Goal: Ask a question

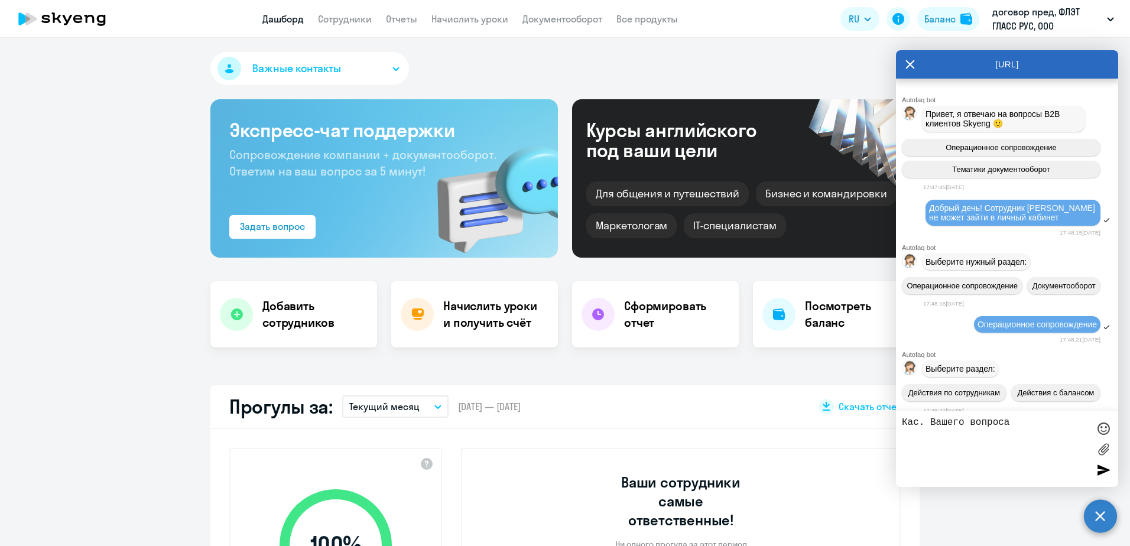
select select "30"
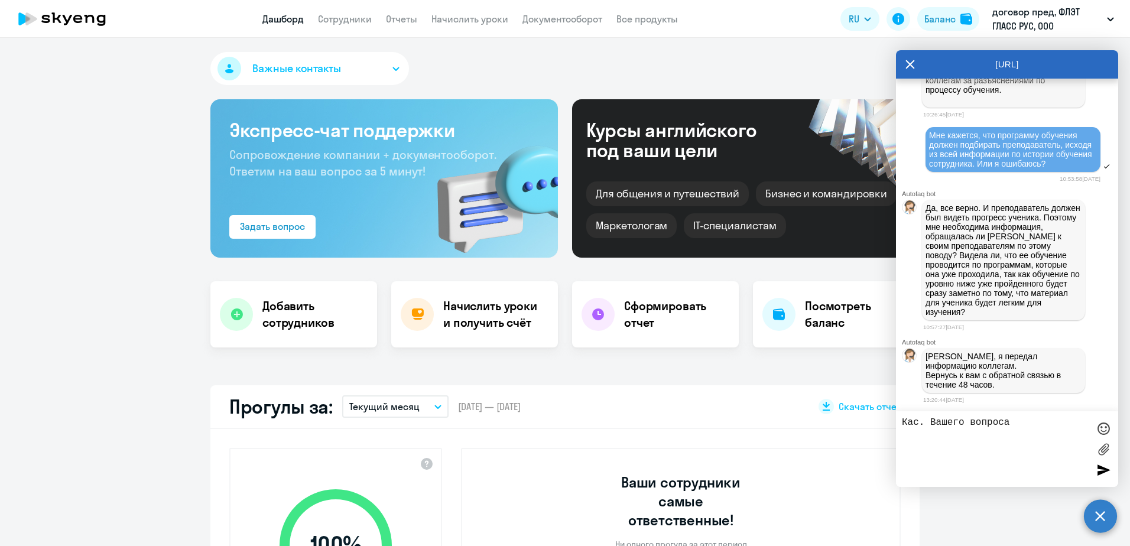
scroll to position [13419, 0]
drag, startPoint x: 1021, startPoint y: 420, endPoint x: 885, endPoint y: 420, distance: 136.5
click at [885, 420] on body "Дашборд Сотрудники Отчеты Начислить уроки Документооборот Все продукты Дашборд …" at bounding box center [565, 273] width 1130 height 546
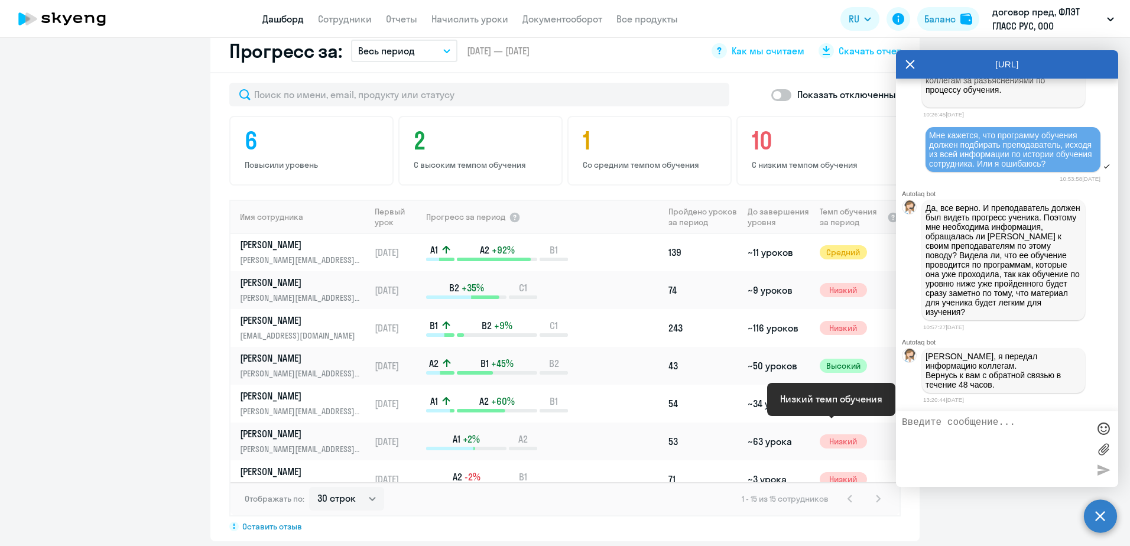
scroll to position [0, 0]
click at [912, 63] on icon at bounding box center [910, 64] width 9 height 9
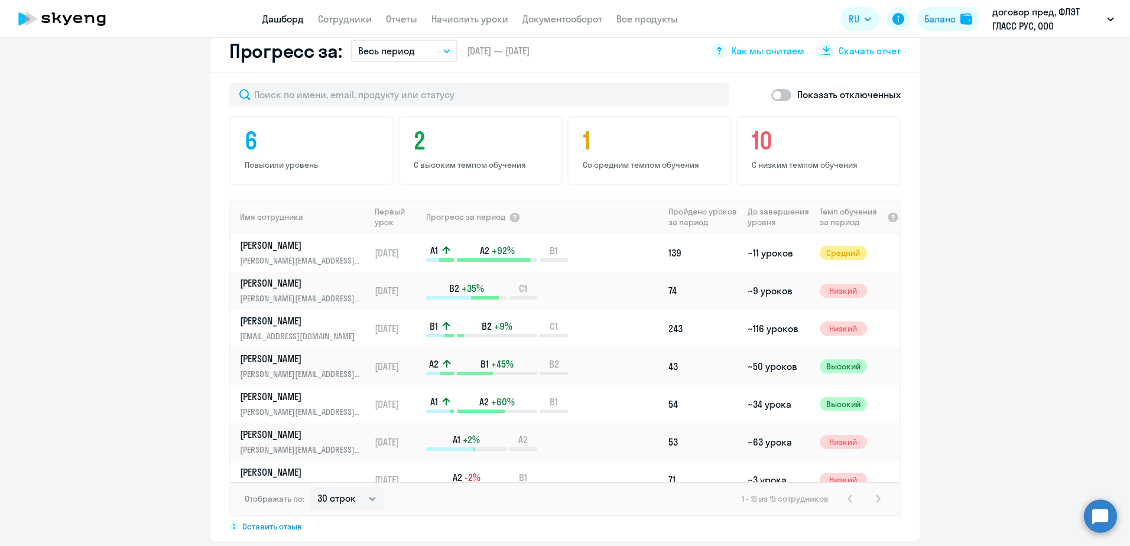
click at [947, 249] on app-progress-dashboard "Прогресс за: Весь период – [DATE] — [DATE] Как мы считаем Скачать отчет Показат…" at bounding box center [565, 286] width 1130 height 512
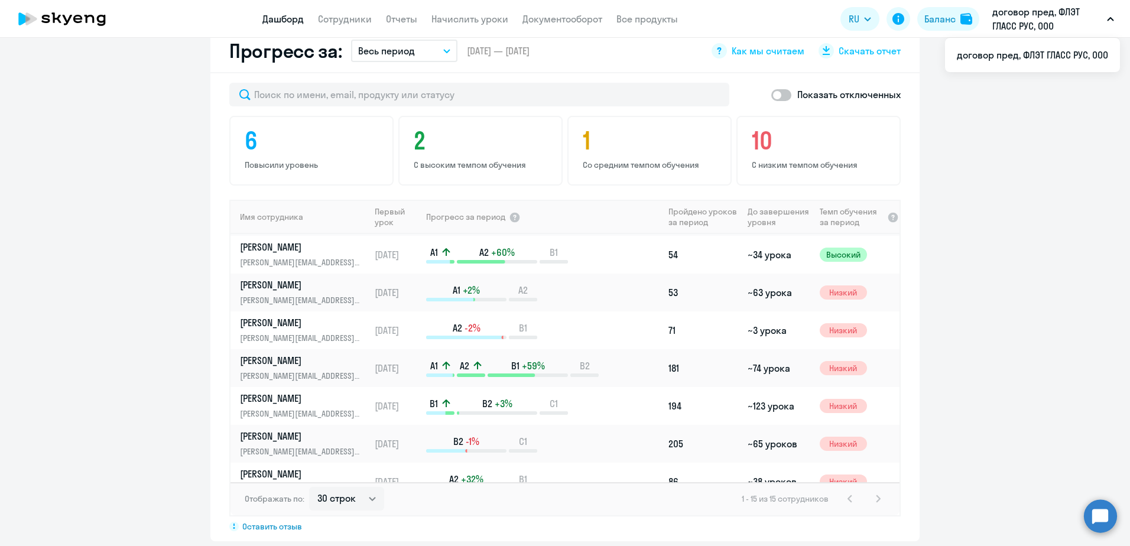
scroll to position [83, 0]
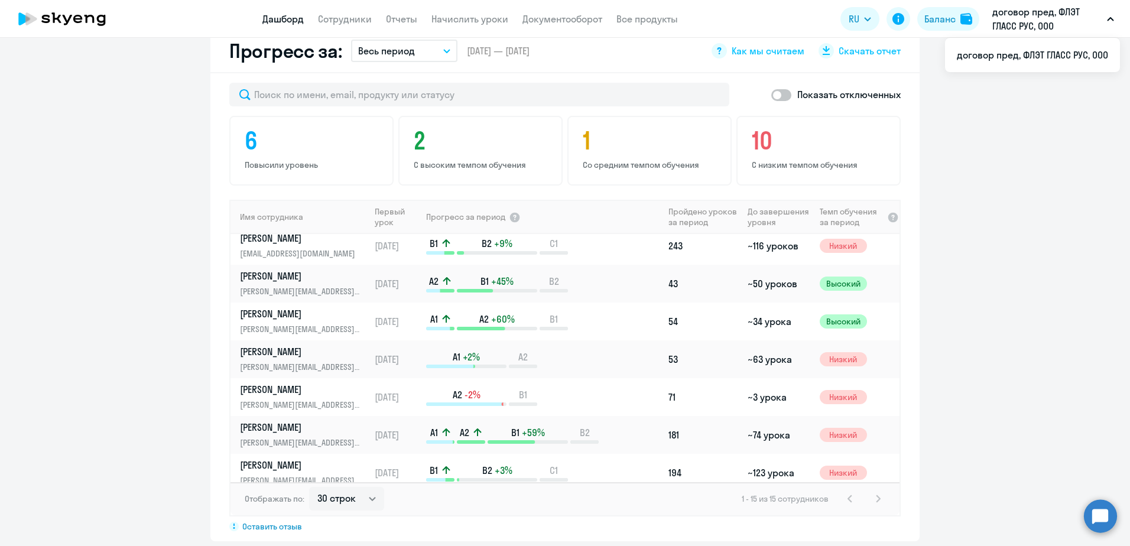
click at [1103, 516] on circle at bounding box center [1100, 515] width 33 height 33
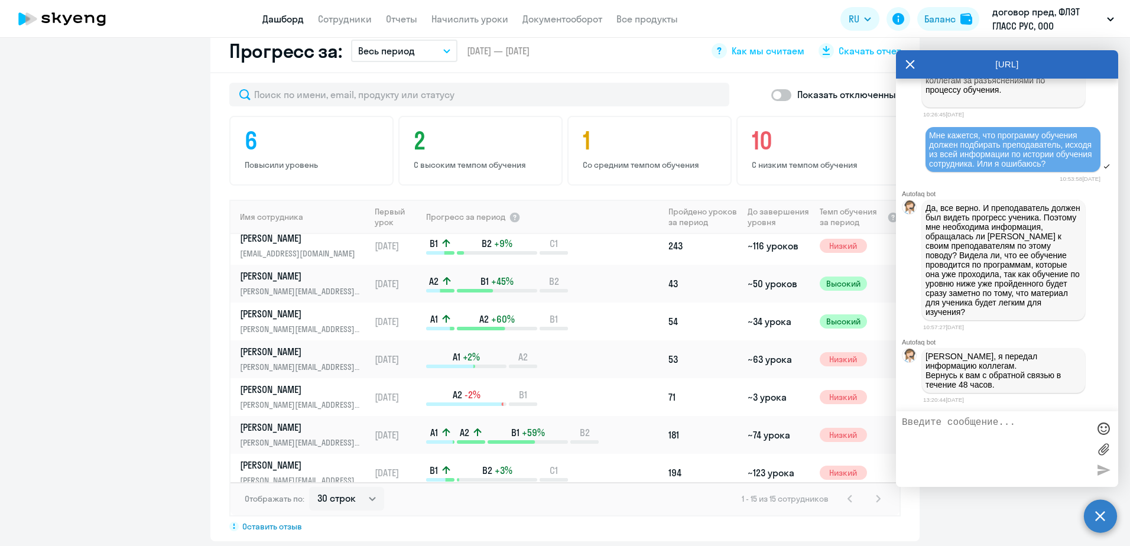
scroll to position [13296, 0]
click at [907, 59] on icon at bounding box center [909, 64] width 9 height 28
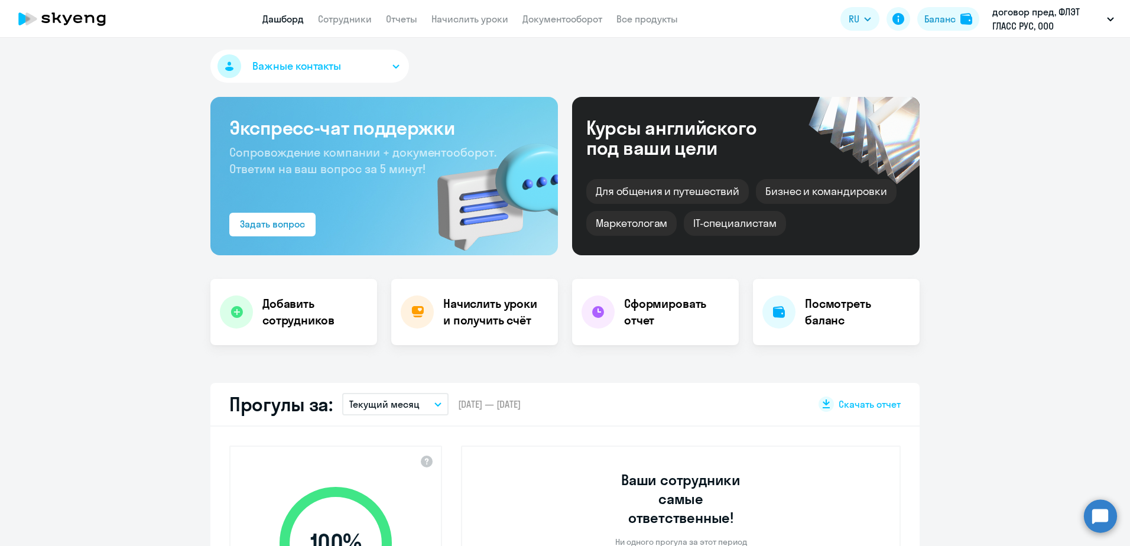
scroll to position [0, 0]
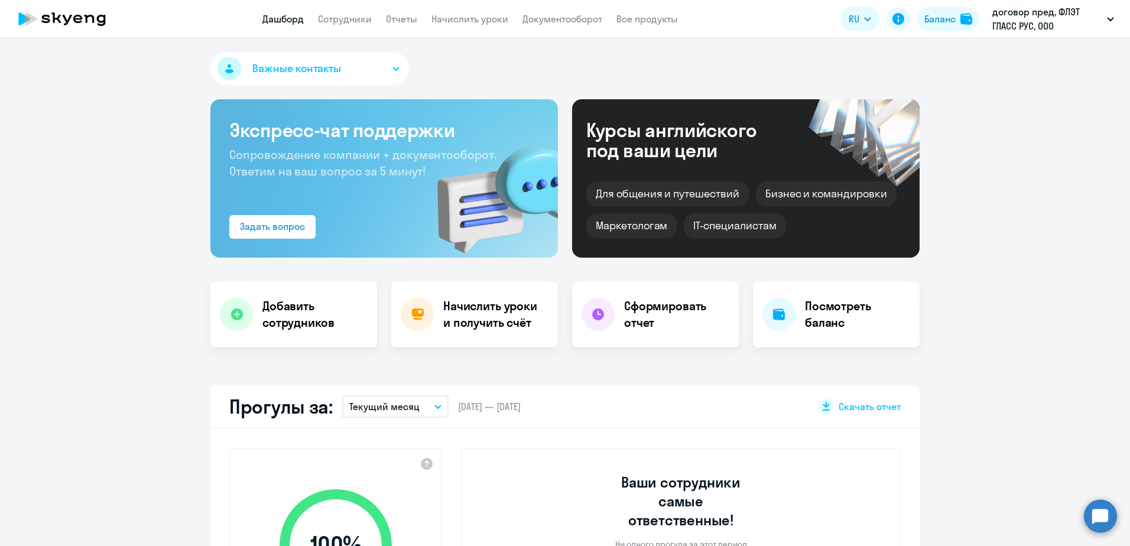
click at [681, 196] on div "Для общения и путешествий" at bounding box center [667, 193] width 163 height 25
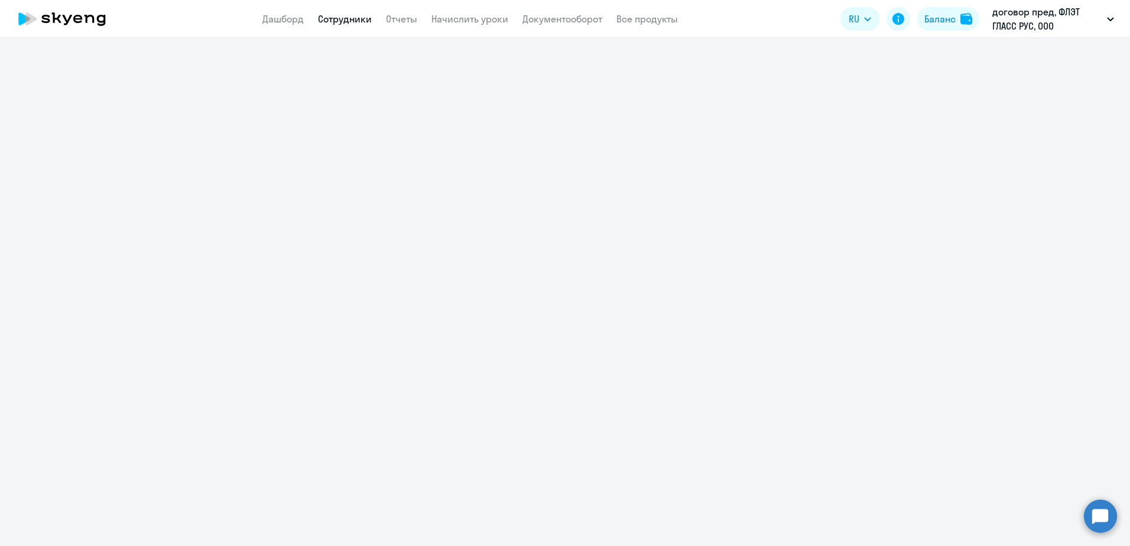
click at [353, 18] on link "Сотрудники" at bounding box center [345, 19] width 54 height 12
select select "30"
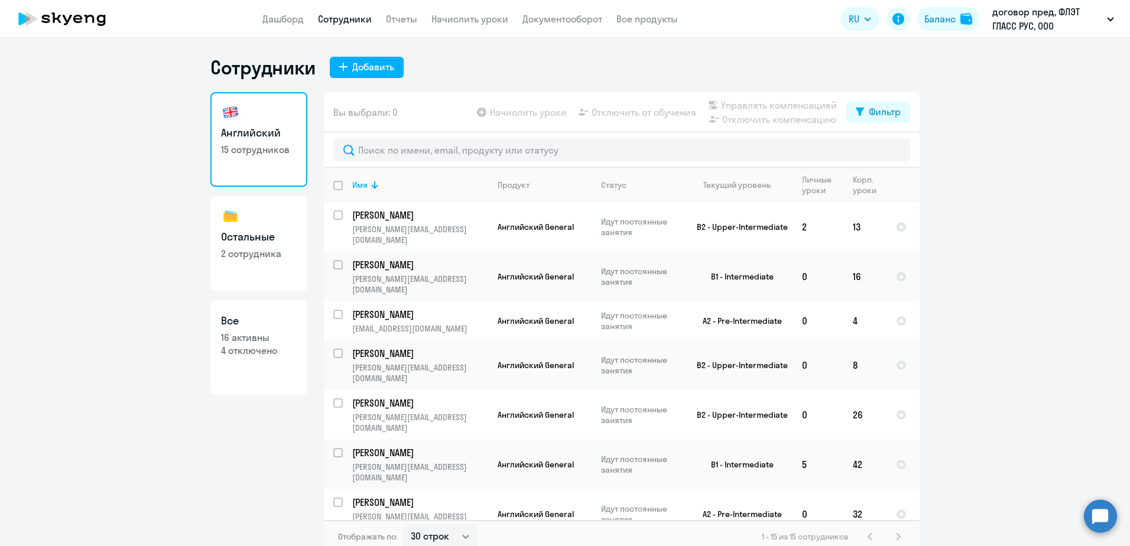
click at [247, 242] on h3 "Остальные" at bounding box center [259, 236] width 76 height 15
select select "30"
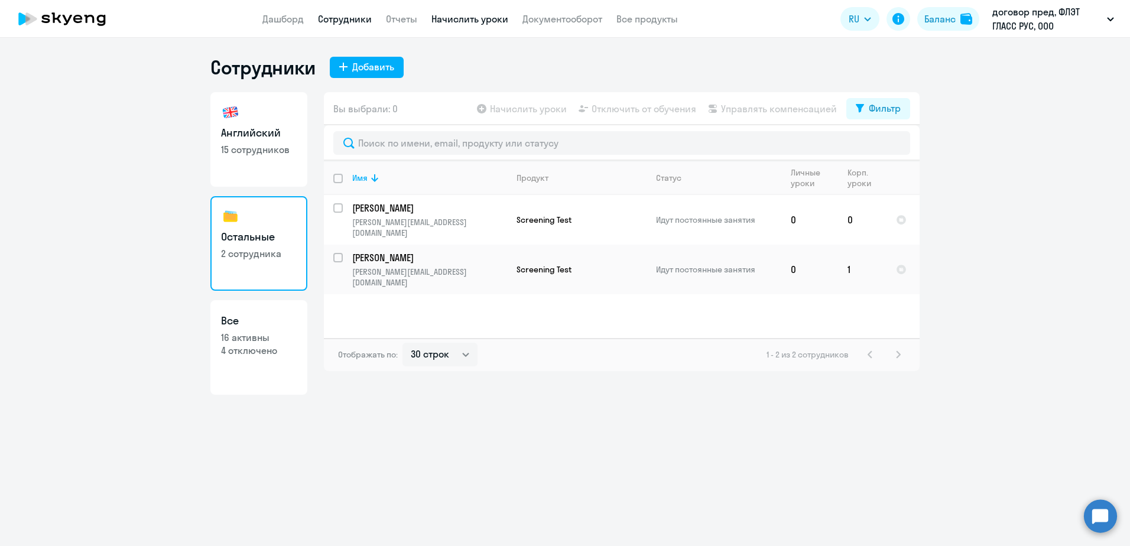
click at [467, 17] on link "Начислить уроки" at bounding box center [469, 19] width 77 height 12
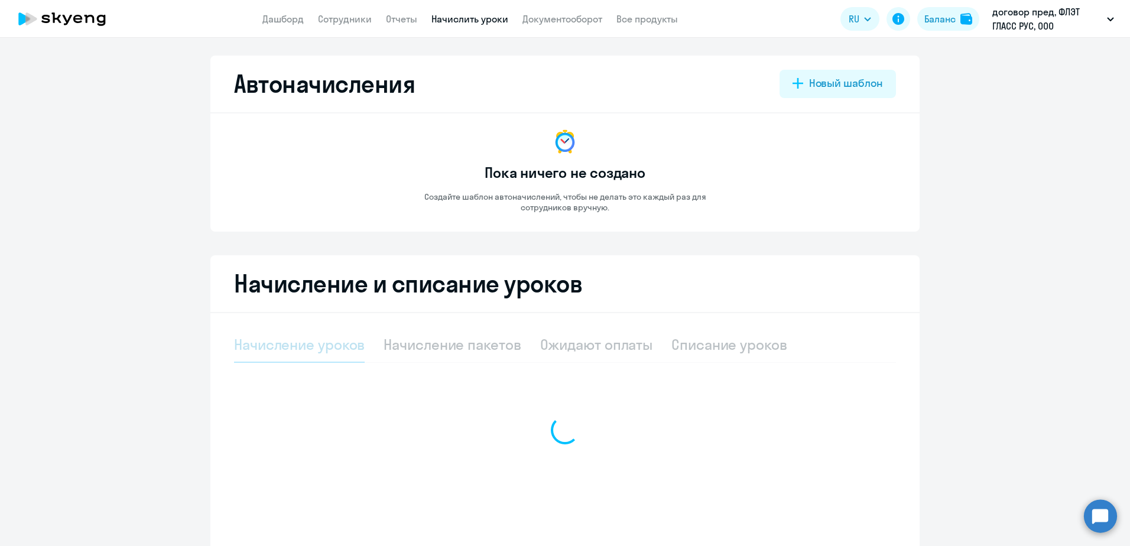
select select "10"
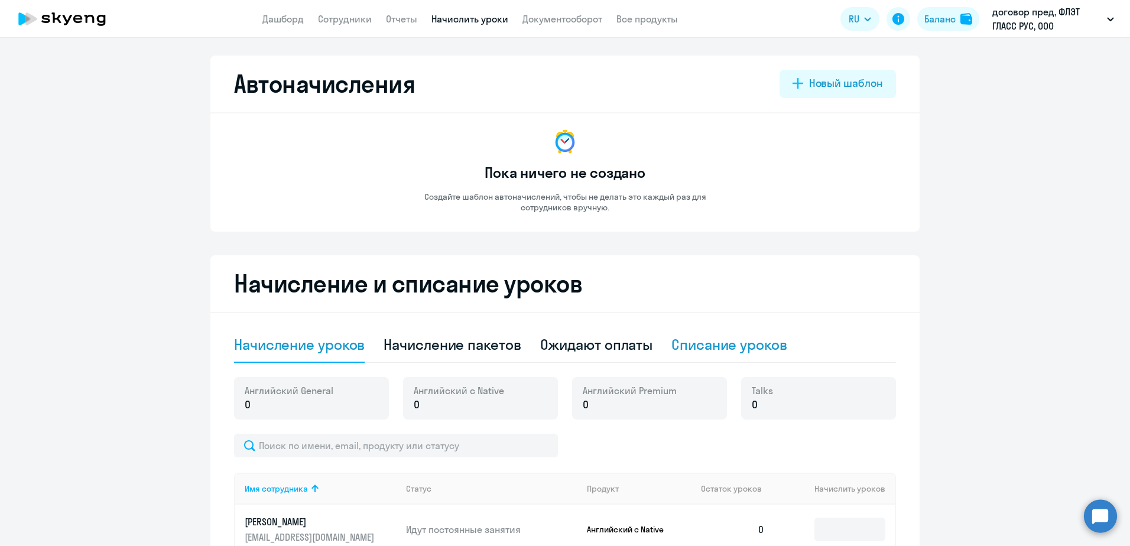
click at [729, 343] on div "Списание уроков" at bounding box center [729, 344] width 116 height 19
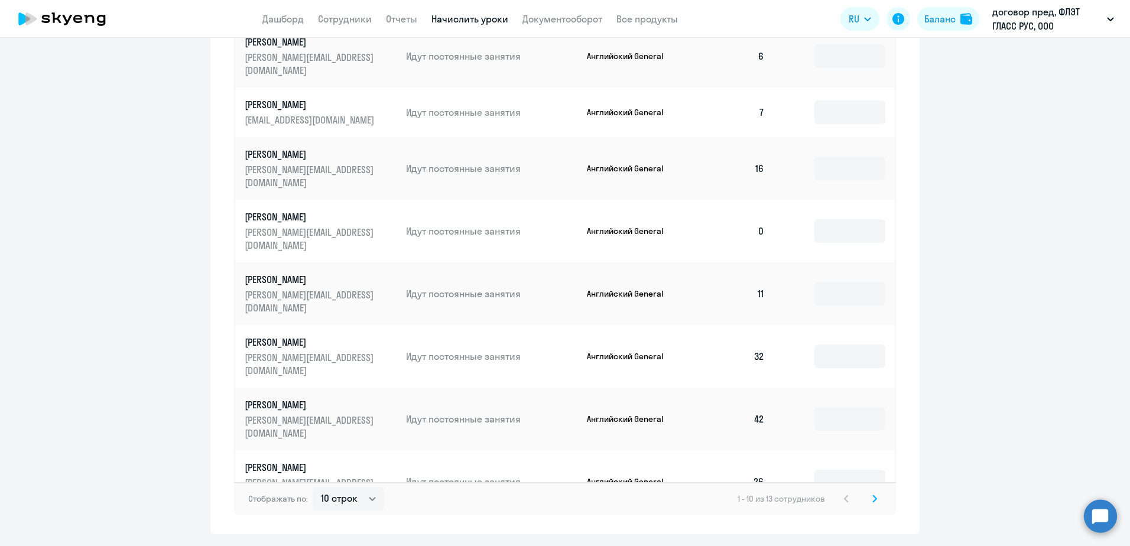
scroll to position [498, 0]
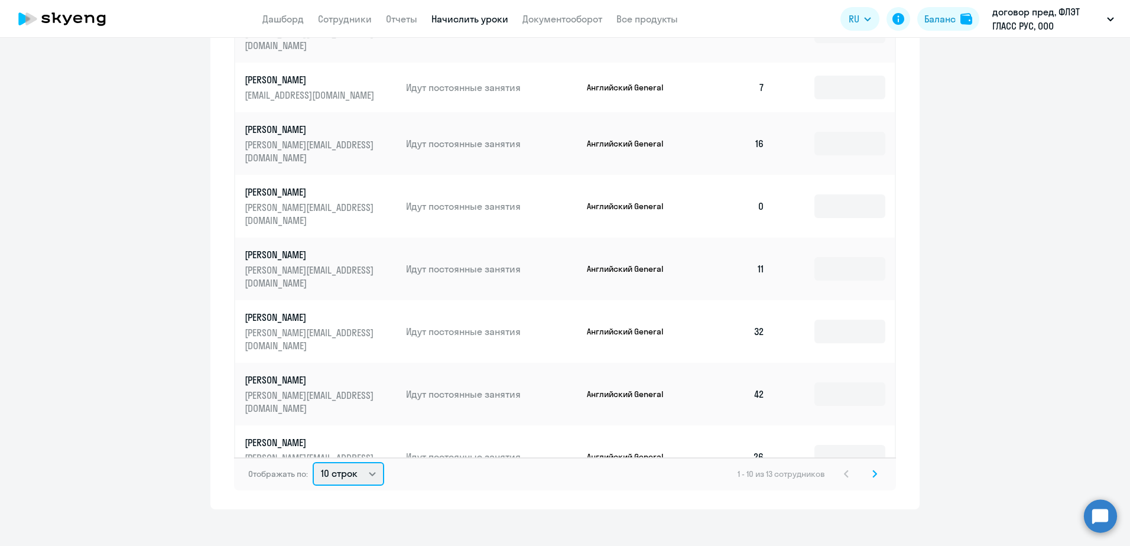
click at [362, 467] on select "10 строк 30 строк 50 строк" at bounding box center [349, 474] width 72 height 24
select select "30"
click at [313, 462] on select "10 строк 30 строк 50 строк" at bounding box center [349, 474] width 72 height 24
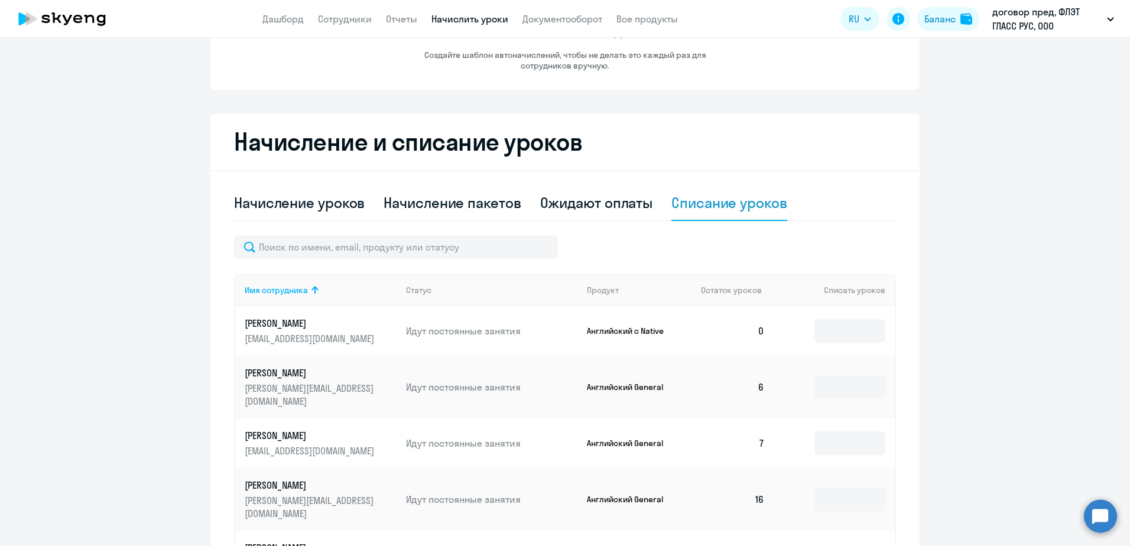
scroll to position [0, 0]
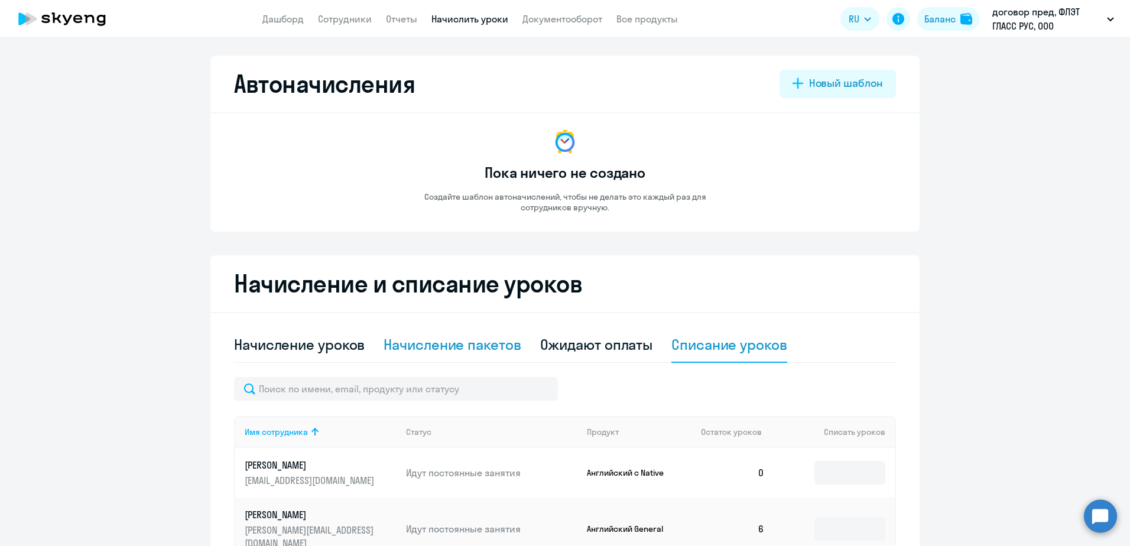
click at [483, 347] on div "Начисление пакетов" at bounding box center [452, 344] width 137 height 19
select select "10"
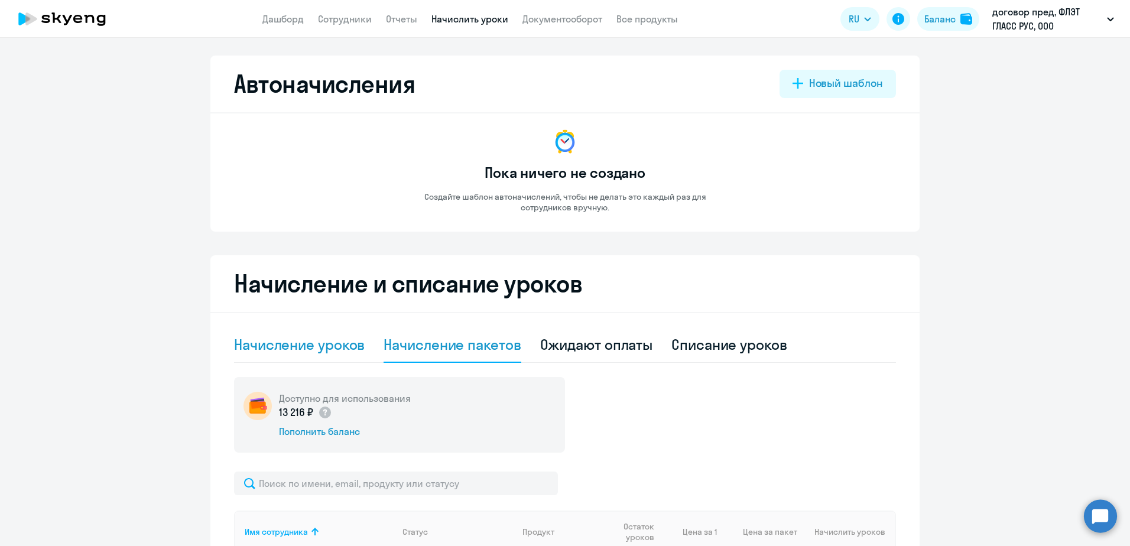
click at [316, 347] on div "Начисление уроков" at bounding box center [299, 344] width 131 height 19
select select "10"
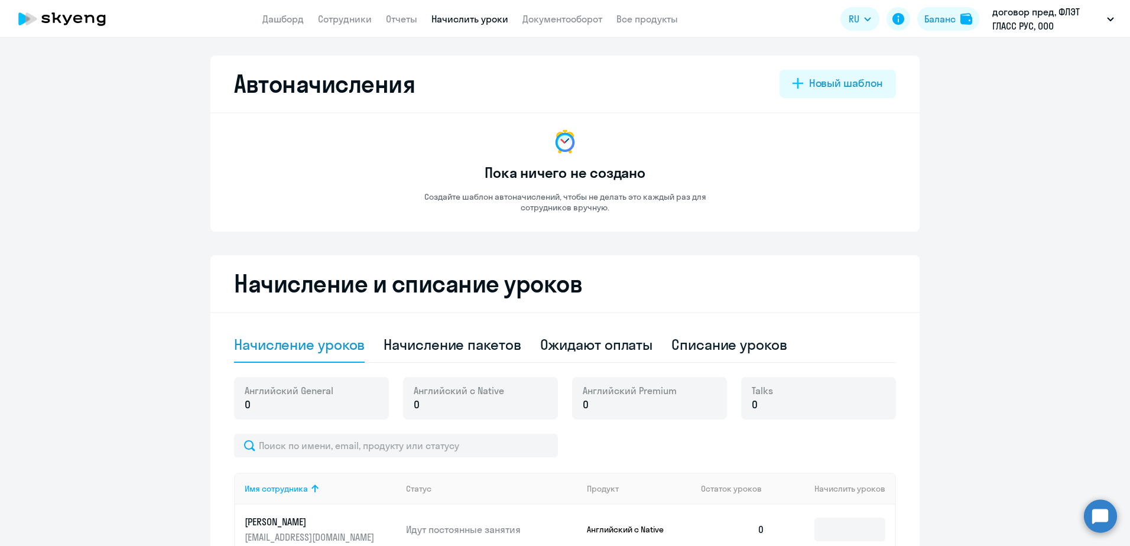
click at [634, 391] on span "Английский Premium" at bounding box center [630, 390] width 94 height 13
click at [572, 17] on link "Документооборот" at bounding box center [562, 19] width 80 height 12
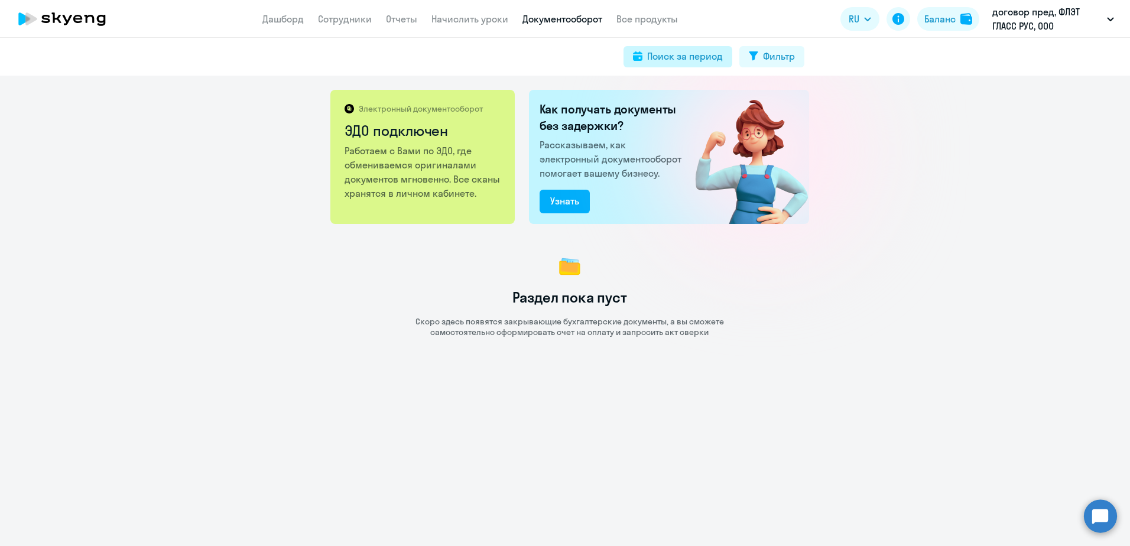
click at [695, 61] on div "Поиск за период" at bounding box center [685, 56] width 76 height 14
select select "all"
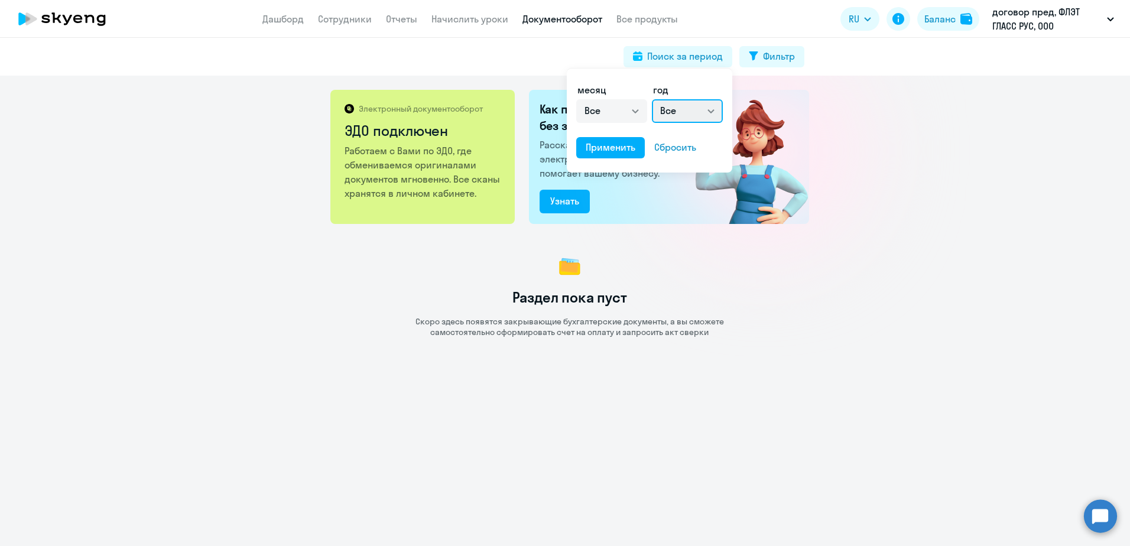
click at [716, 108] on select "Все 2025 2024 2023 2022 2021 2020 2019 2018 2017 2016" at bounding box center [687, 111] width 71 height 24
select select "2025"
click at [652, 99] on select "Все 2025 2024 2023 2022 2021 2020 2019 2018 2017 2016" at bounding box center [687, 111] width 71 height 24
click at [615, 142] on div "Применить" at bounding box center [611, 147] width 50 height 14
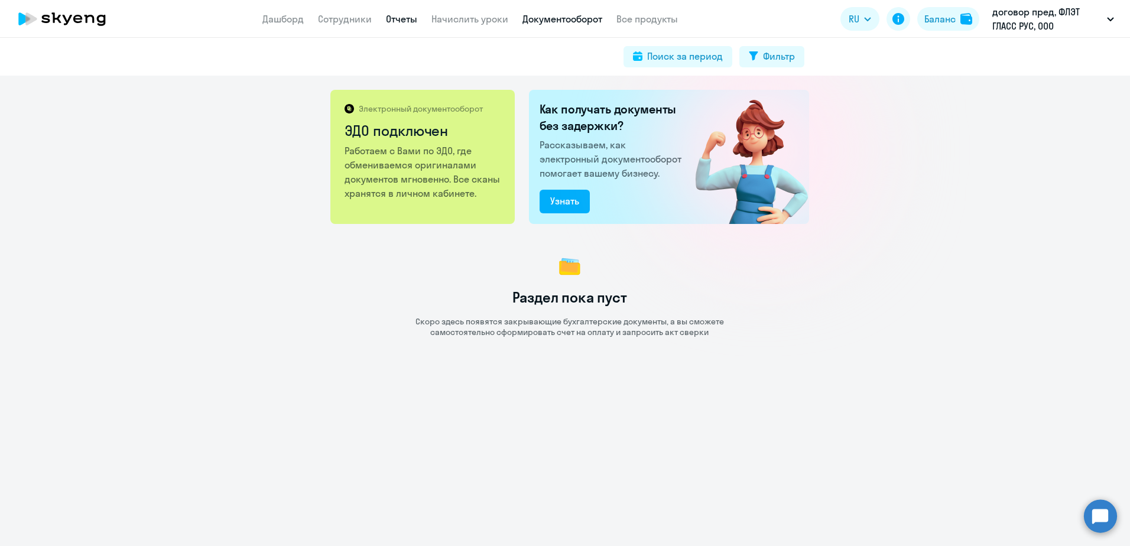
click at [396, 21] on link "Отчеты" at bounding box center [401, 19] width 31 height 12
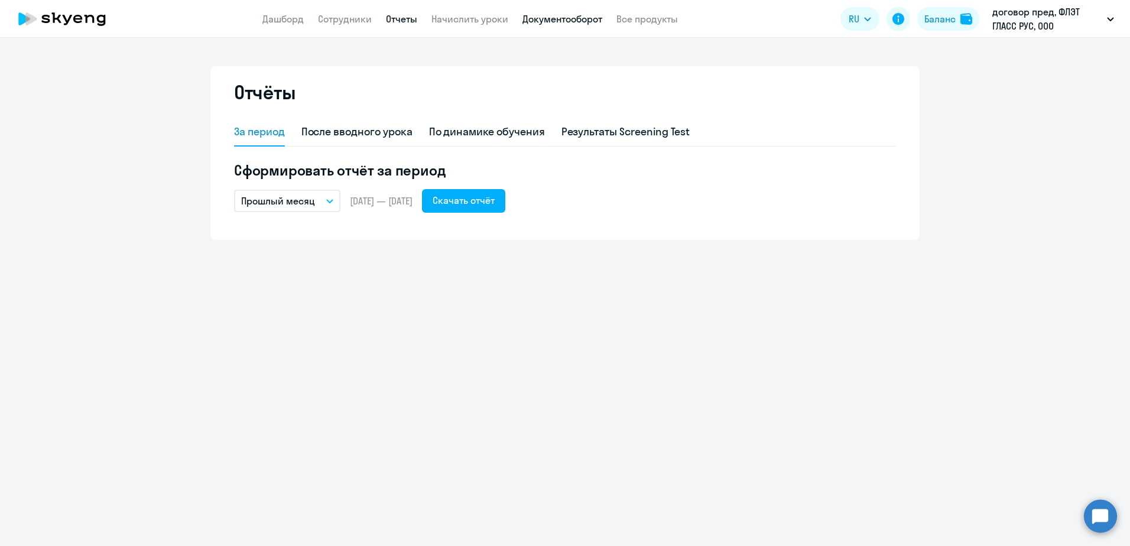
click at [575, 22] on link "Документооборот" at bounding box center [562, 19] width 80 height 12
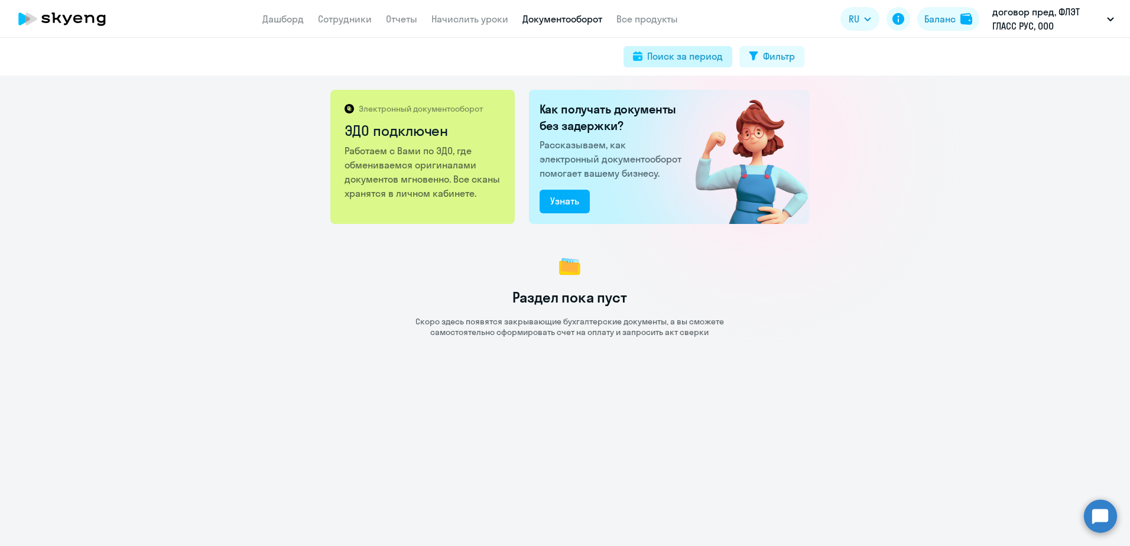
click at [673, 53] on div "Поиск за период" at bounding box center [685, 56] width 76 height 14
select select "all"
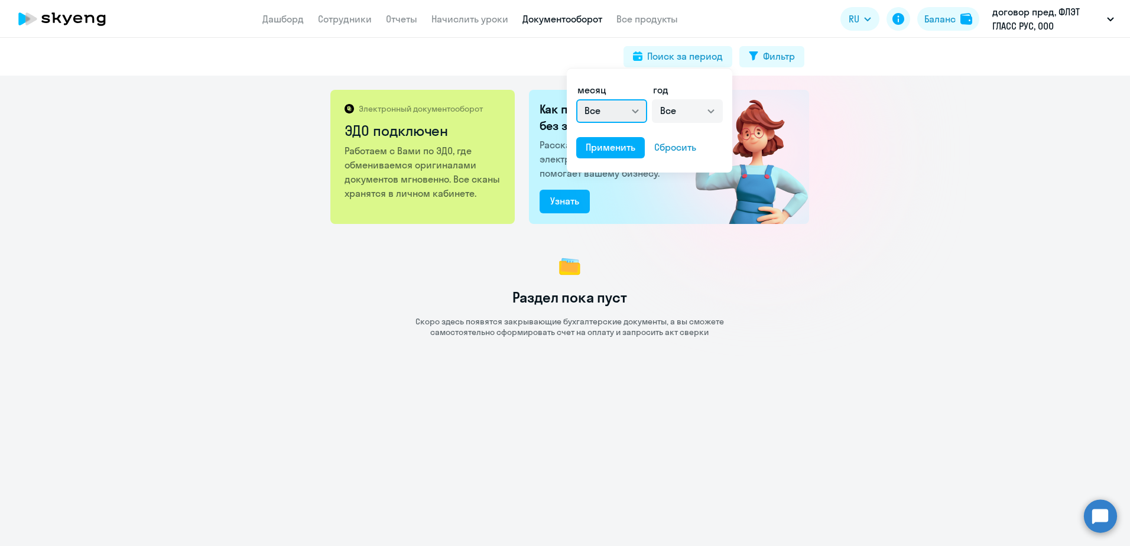
click at [639, 111] on select "Все январь февраль март апрель май июнь июль август сентябрь октябрь ноябрь дек…" at bounding box center [611, 111] width 71 height 24
click at [896, 185] on div at bounding box center [565, 273] width 1130 height 546
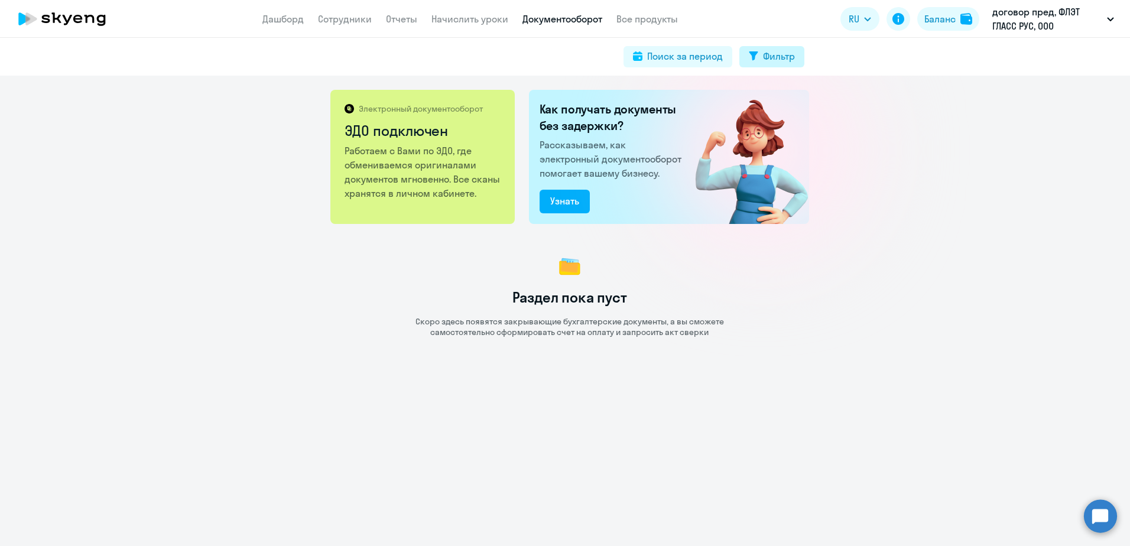
click at [771, 59] on div "Фильтр" at bounding box center [779, 56] width 32 height 14
select select "all"
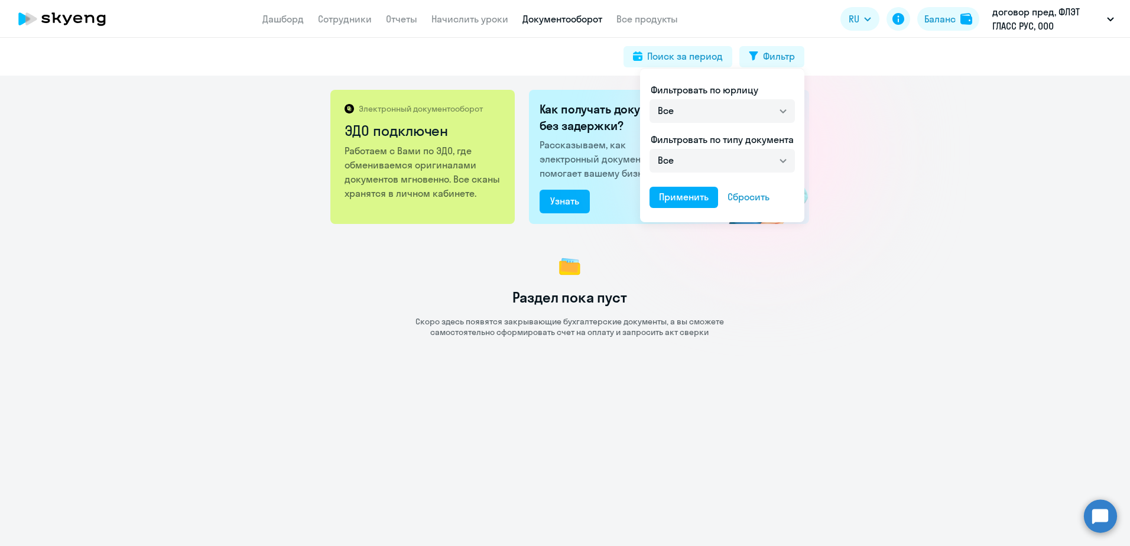
click at [696, 63] on div at bounding box center [565, 273] width 1130 height 546
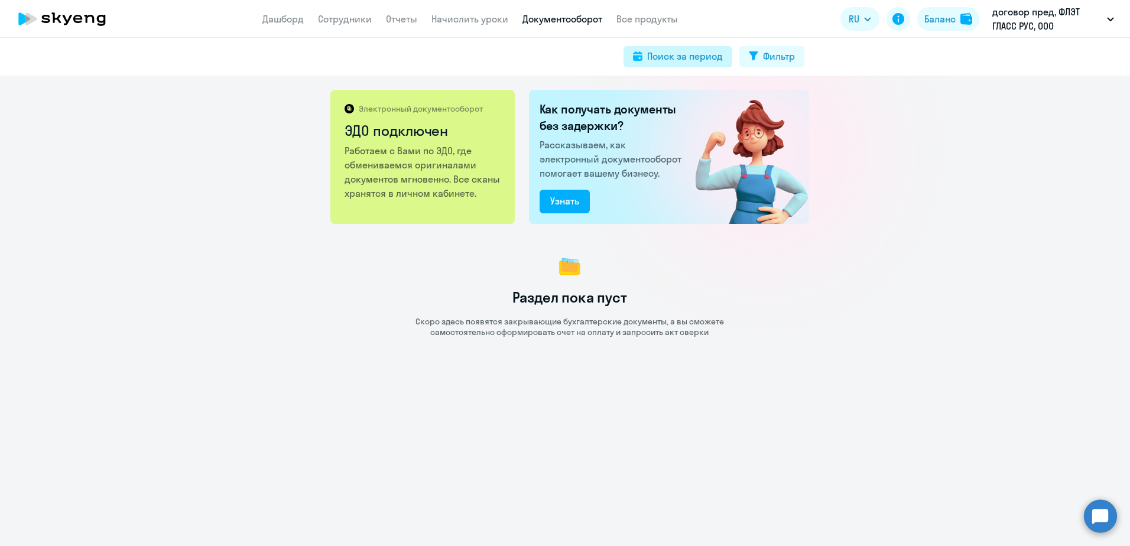
click at [696, 54] on div "Поиск за период" at bounding box center [685, 56] width 76 height 14
select select "all"
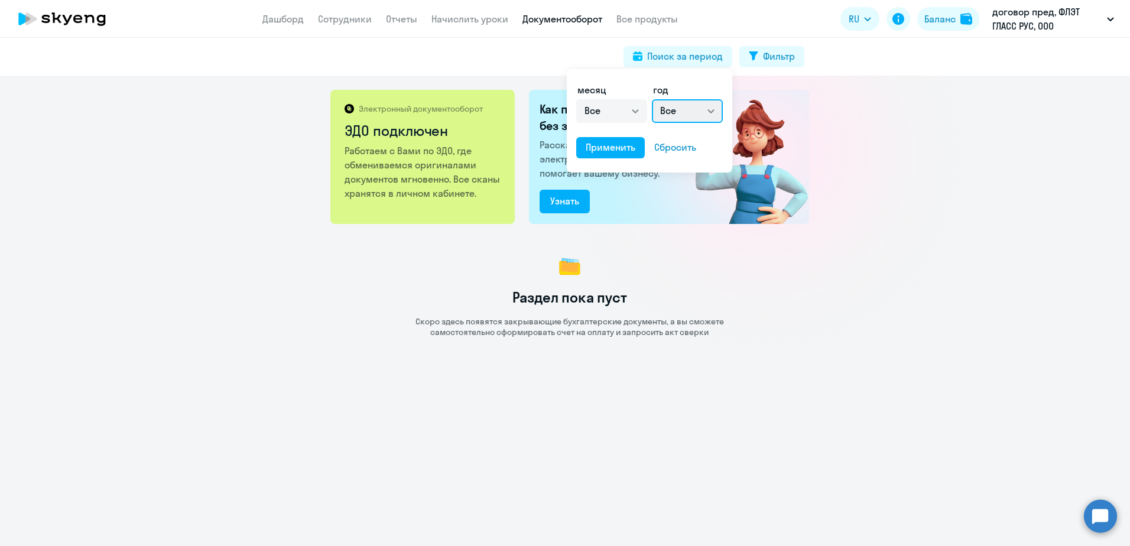
click at [713, 112] on select "Все 2025 2024 2023 2022 2021 2020 2019 2018 2017 2016" at bounding box center [687, 111] width 71 height 24
select select "2025"
click at [652, 99] on select "Все 2025 2024 2023 2022 2021 2020 2019 2018 2017 2016" at bounding box center [687, 111] width 71 height 24
click at [597, 148] on div "Применить" at bounding box center [611, 147] width 50 height 14
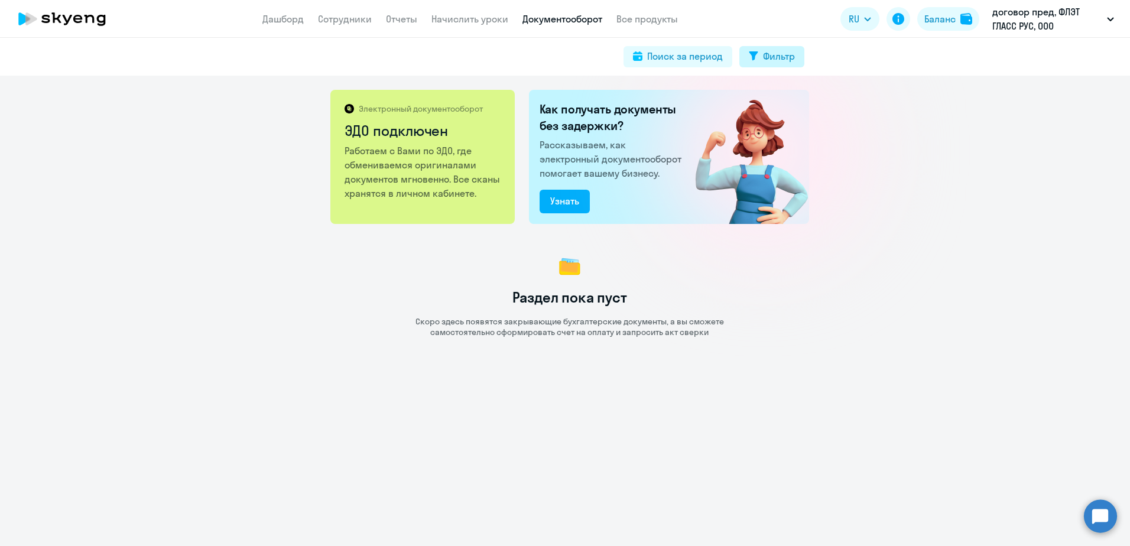
click at [769, 64] on button "Фильтр" at bounding box center [771, 56] width 65 height 21
select select "all"
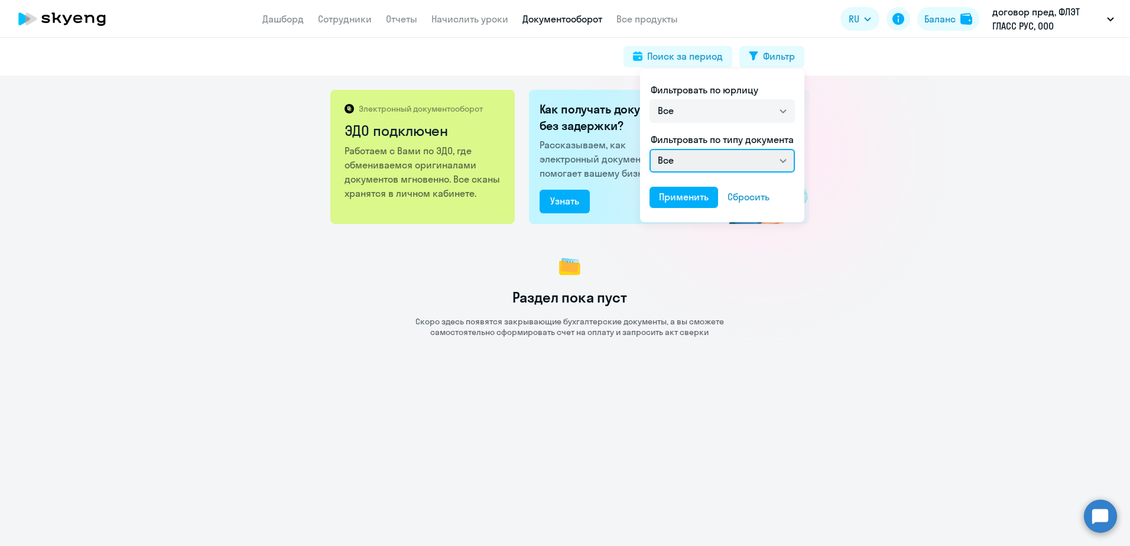
click at [782, 163] on select "Все" at bounding box center [721, 161] width 145 height 24
click at [699, 199] on div "Применить" at bounding box center [684, 197] width 50 height 14
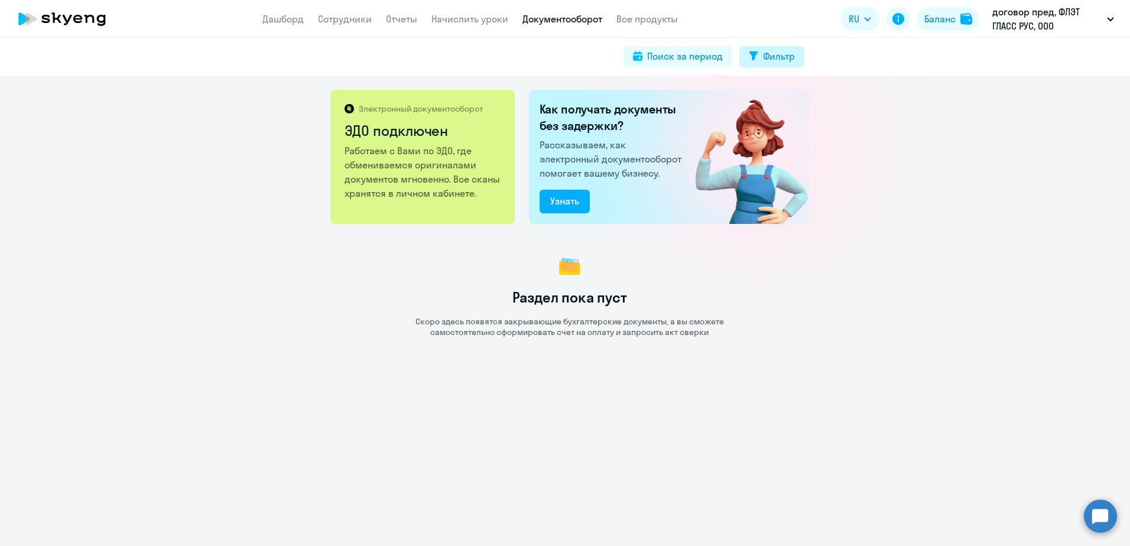
click at [768, 56] on div "Фильтр" at bounding box center [779, 56] width 32 height 14
select select "all"
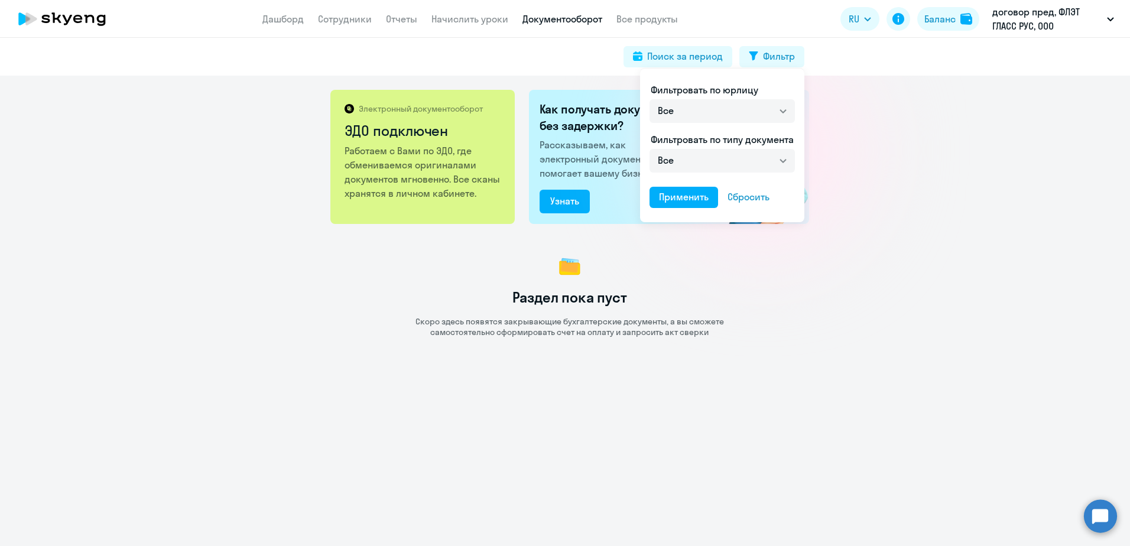
click at [691, 56] on div at bounding box center [565, 273] width 1130 height 546
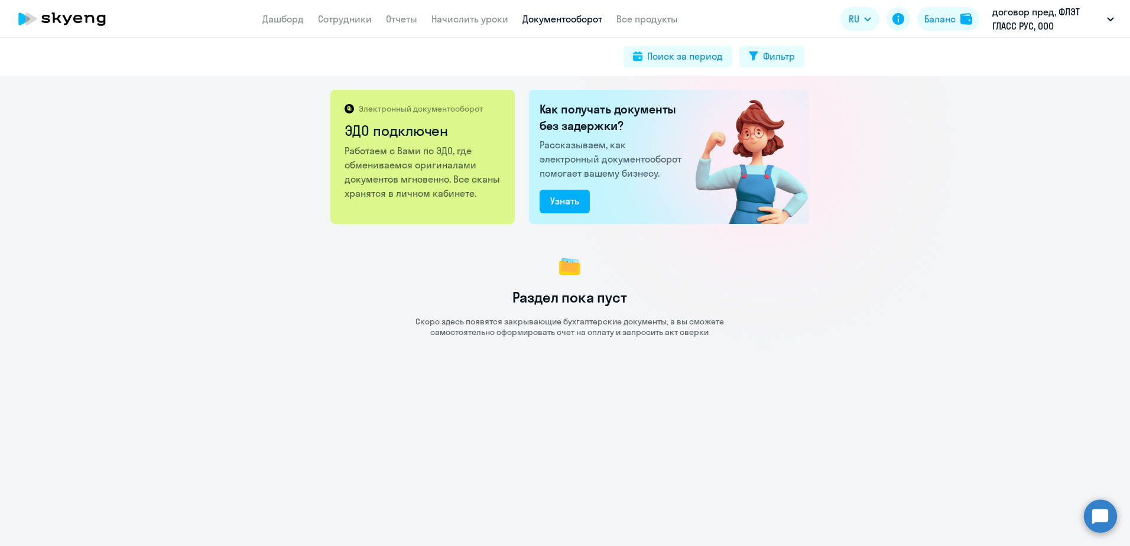
click at [691, 56] on div "Поиск за период" at bounding box center [685, 56] width 76 height 14
select select "all"
select select "2025"
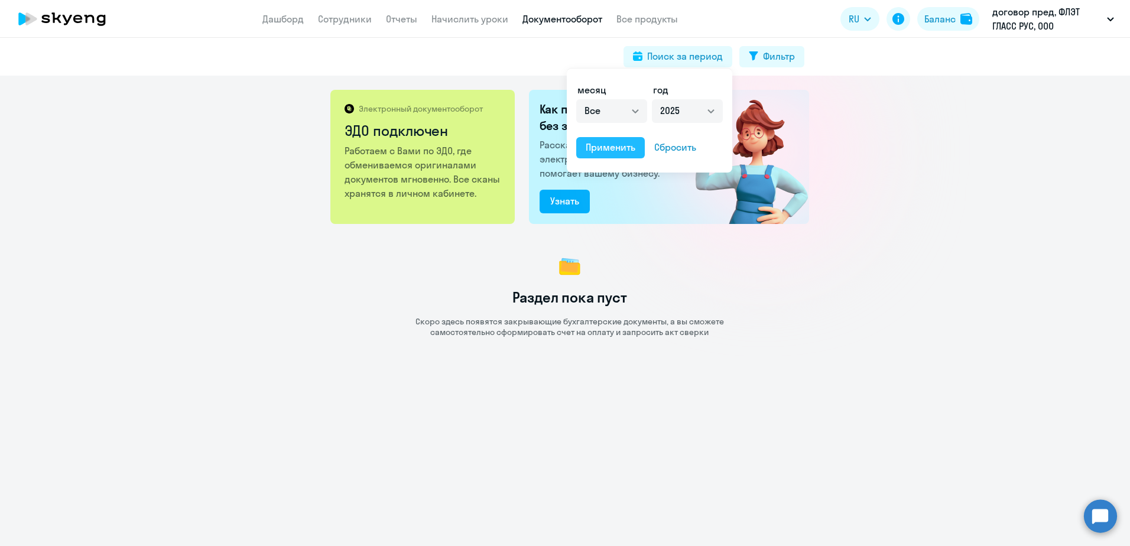
click at [616, 149] on div "Применить" at bounding box center [611, 147] width 50 height 14
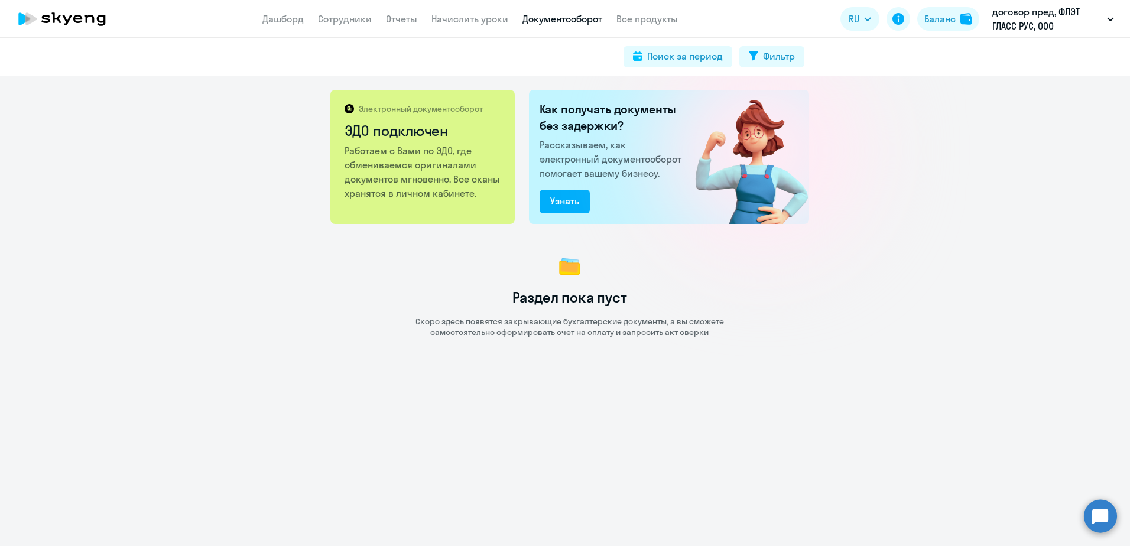
click at [1087, 508] on circle at bounding box center [1100, 515] width 33 height 33
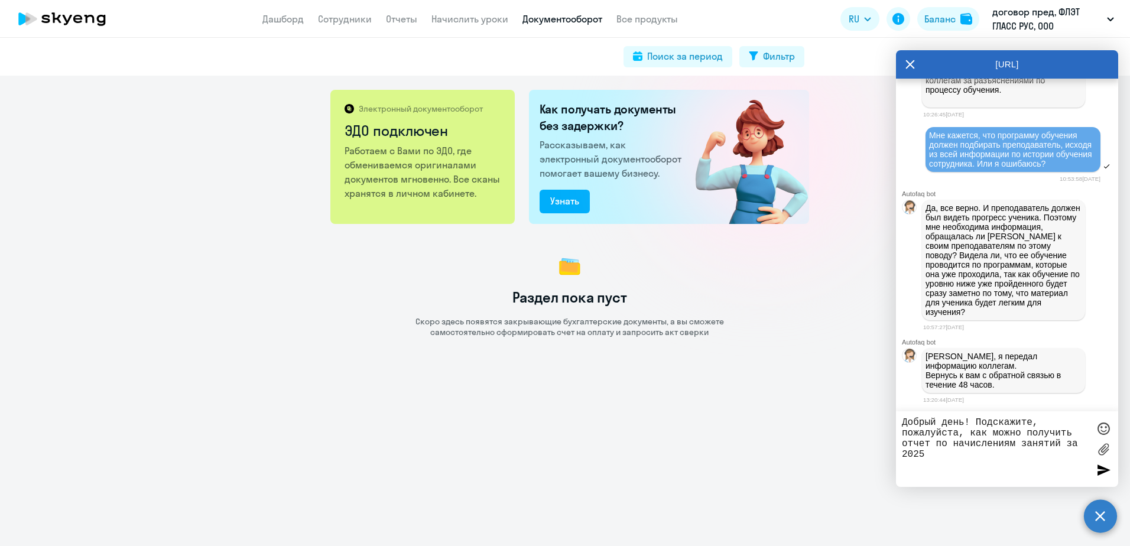
type textarea "Добрый день! Подскажите, пожалуйста, как можно получить отчет по начислениям за…"
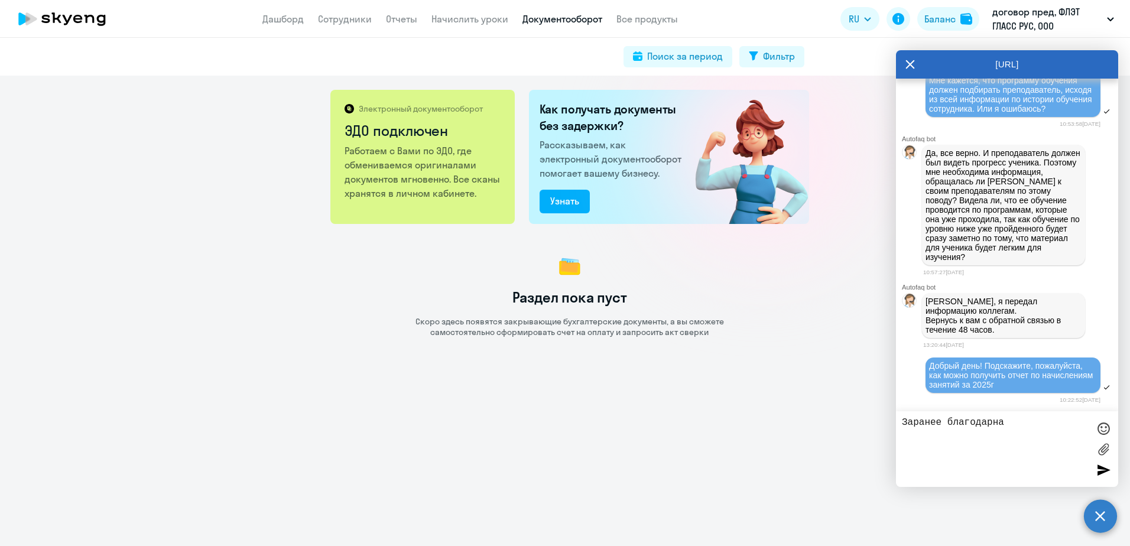
click at [1104, 431] on div at bounding box center [1103, 429] width 18 height 18
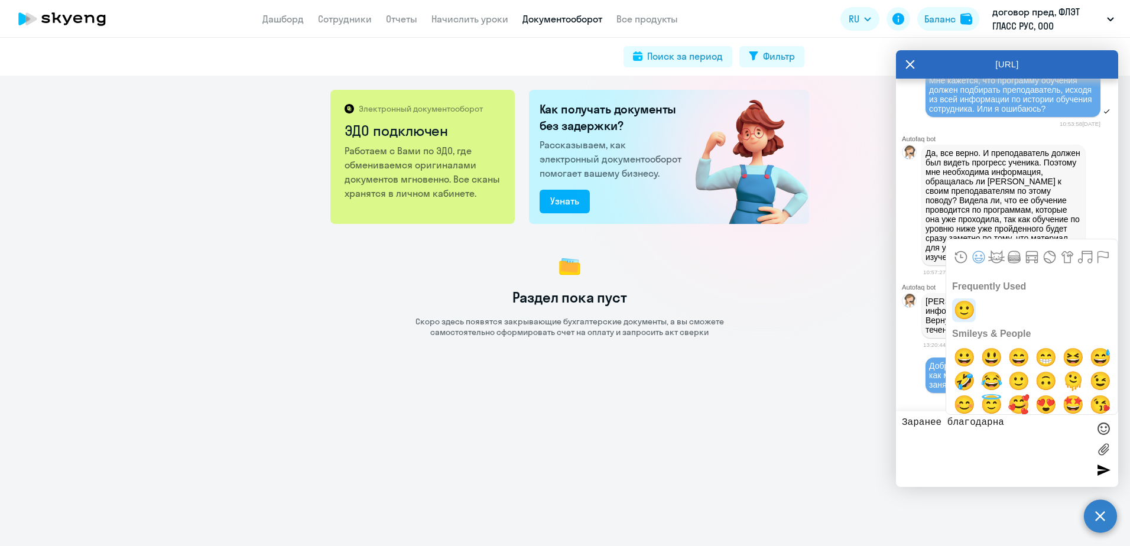
click at [961, 311] on span "🙂" at bounding box center [964, 310] width 28 height 24
type textarea "Заранее благодарна🙂"
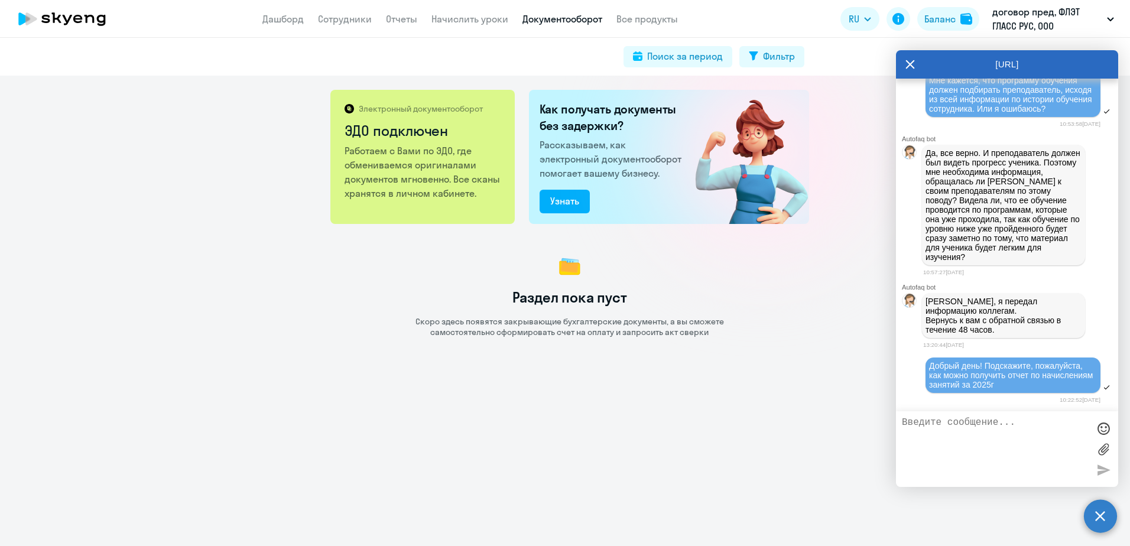
scroll to position [13511, 0]
